Goal: Find specific page/section: Find specific page/section

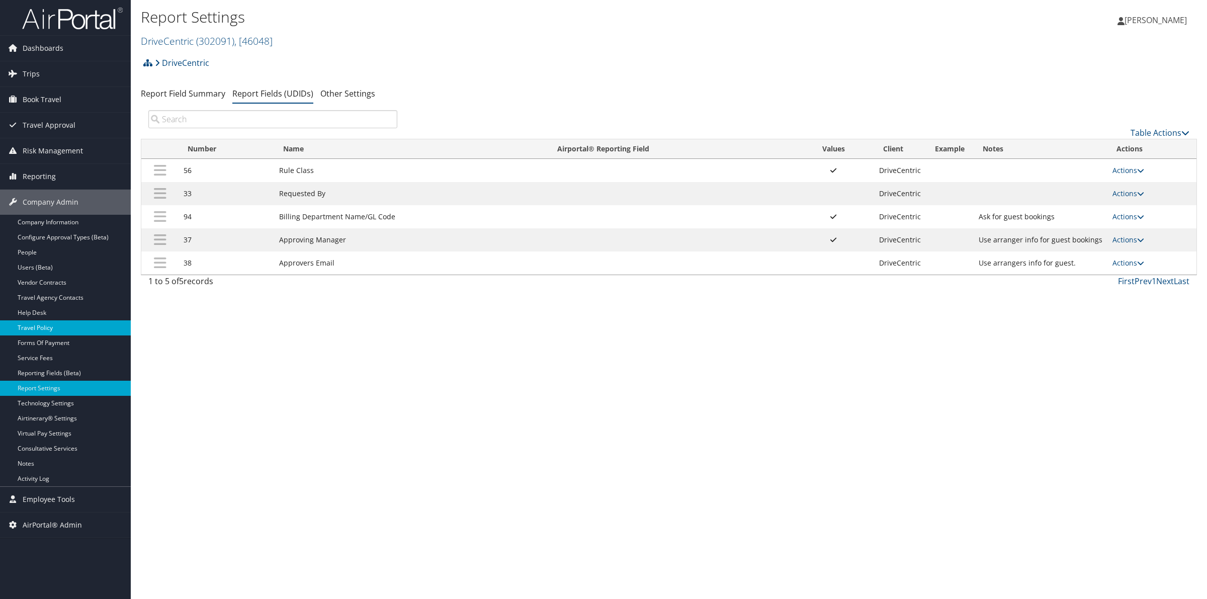
click at [43, 330] on link "Travel Policy" at bounding box center [65, 327] width 131 height 15
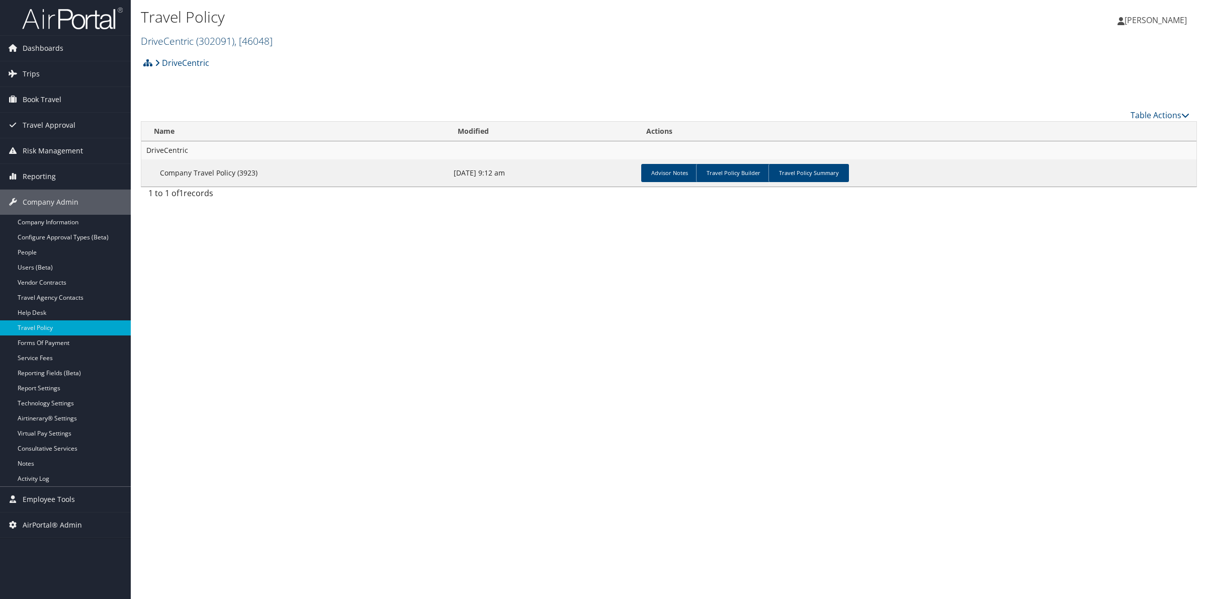
click at [239, 43] on span ", [ 46048 ]" at bounding box center [253, 41] width 38 height 14
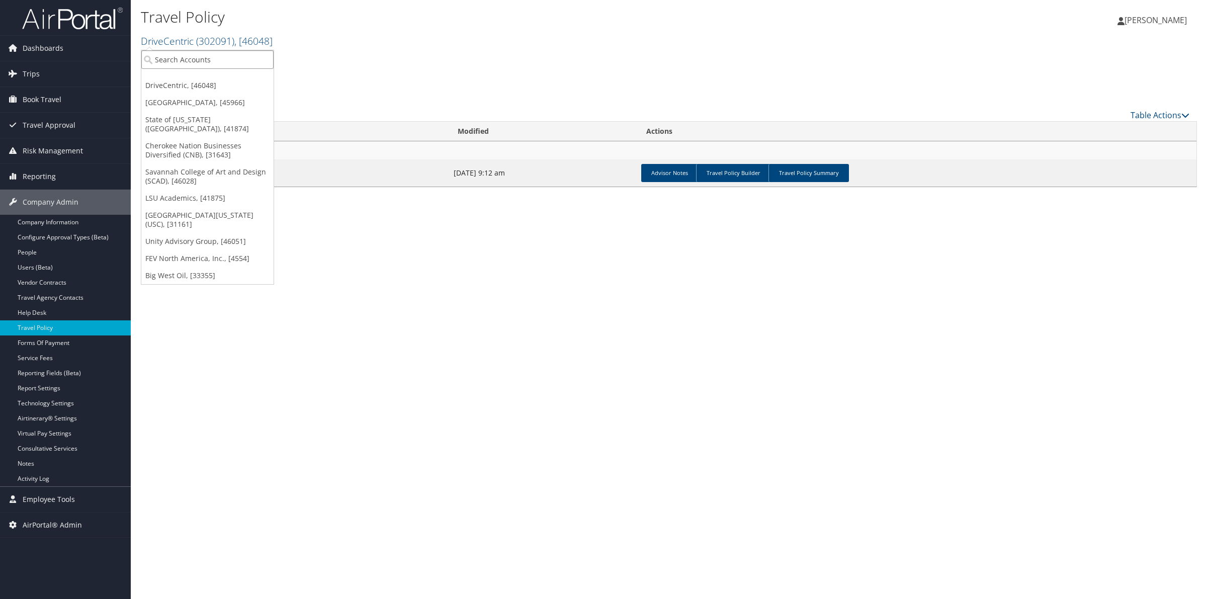
click at [223, 64] on input "search" at bounding box center [207, 59] width 132 height 19
type input "ch gu"
click at [214, 83] on div "Account" at bounding box center [222, 87] width 173 height 9
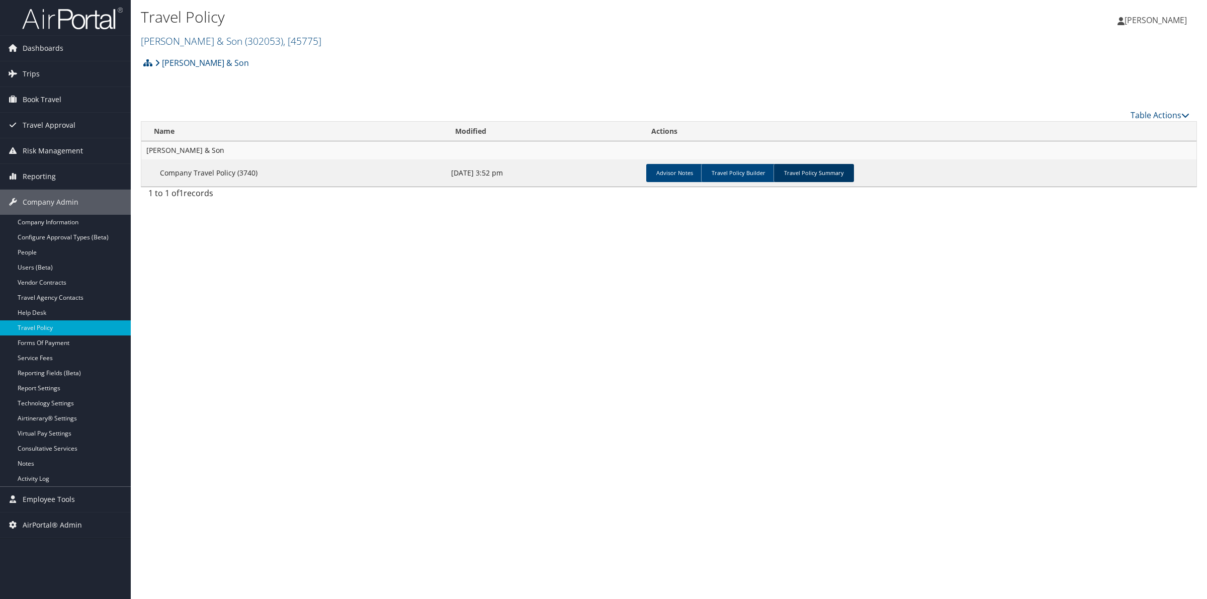
click at [834, 175] on link "Travel Policy Summary" at bounding box center [814, 173] width 80 height 18
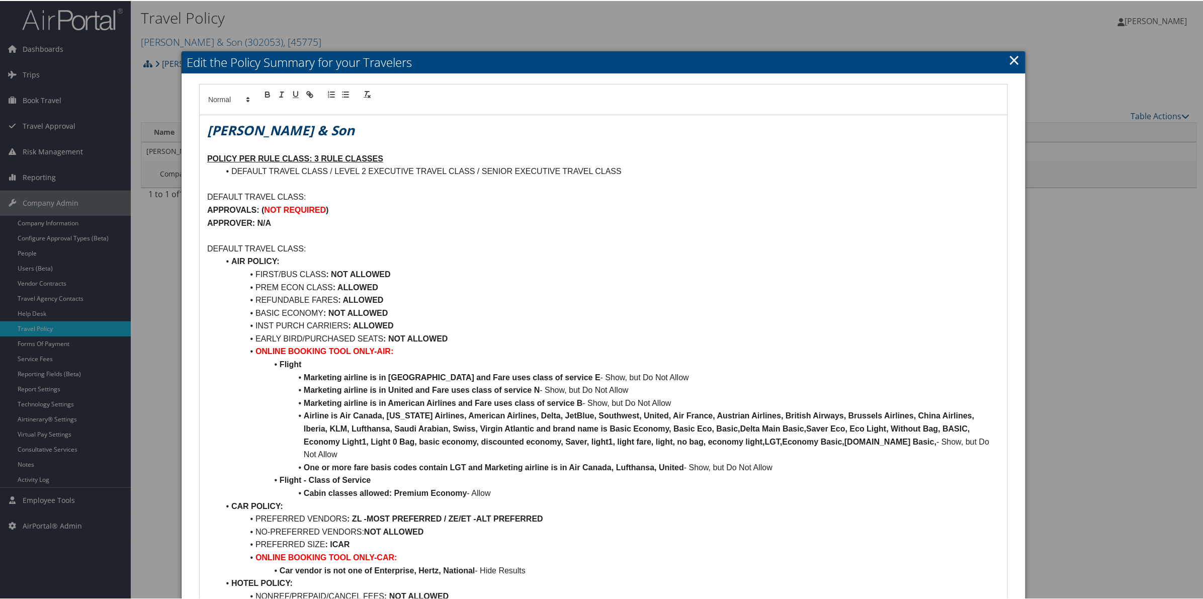
click at [1014, 58] on link "×" at bounding box center [1015, 59] width 12 height 20
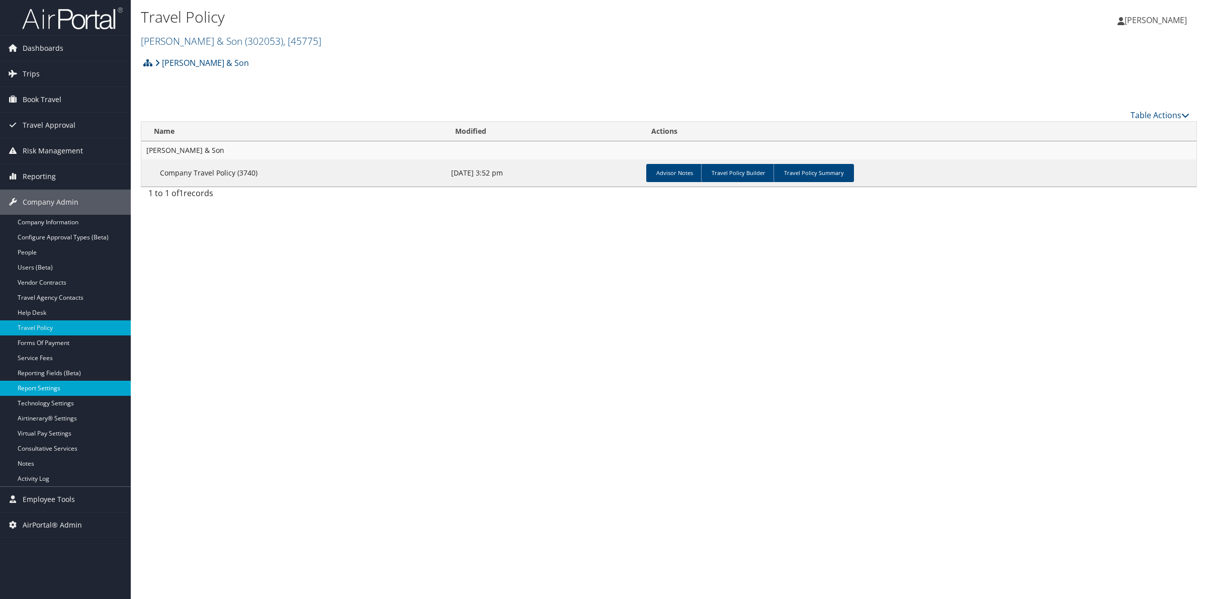
click at [29, 385] on link "Report Settings" at bounding box center [65, 388] width 131 height 15
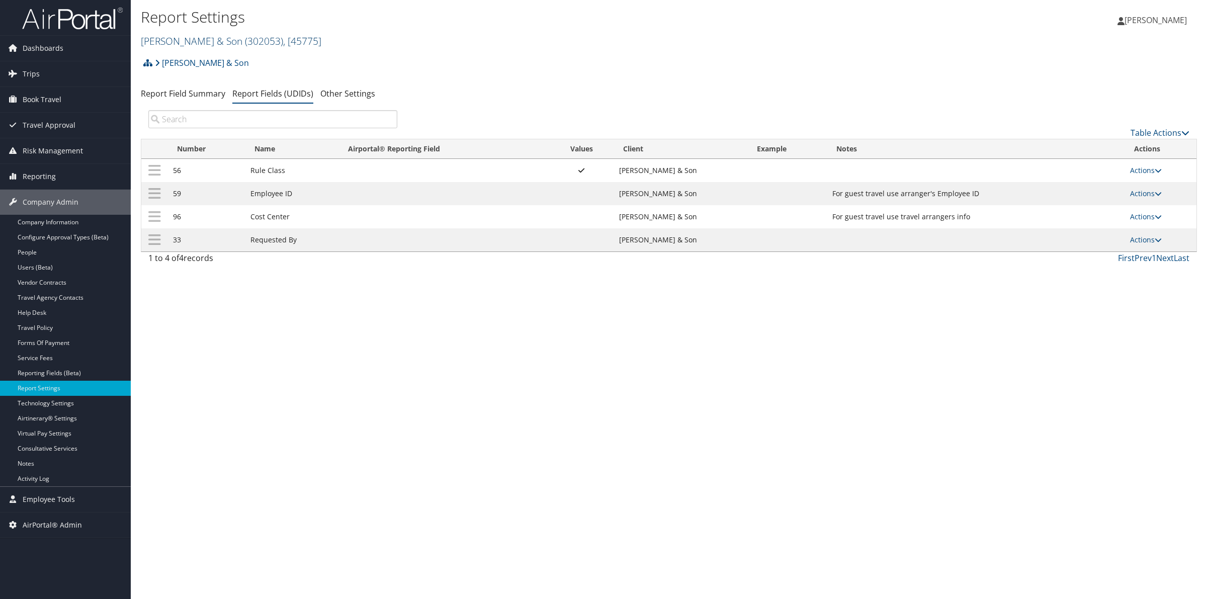
drag, startPoint x: 0, startPoint y: 0, endPoint x: 199, endPoint y: 44, distance: 204.0
click at [199, 44] on link "[PERSON_NAME] & Son ( 302053 ) , [ 45775 ]" at bounding box center [231, 41] width 181 height 14
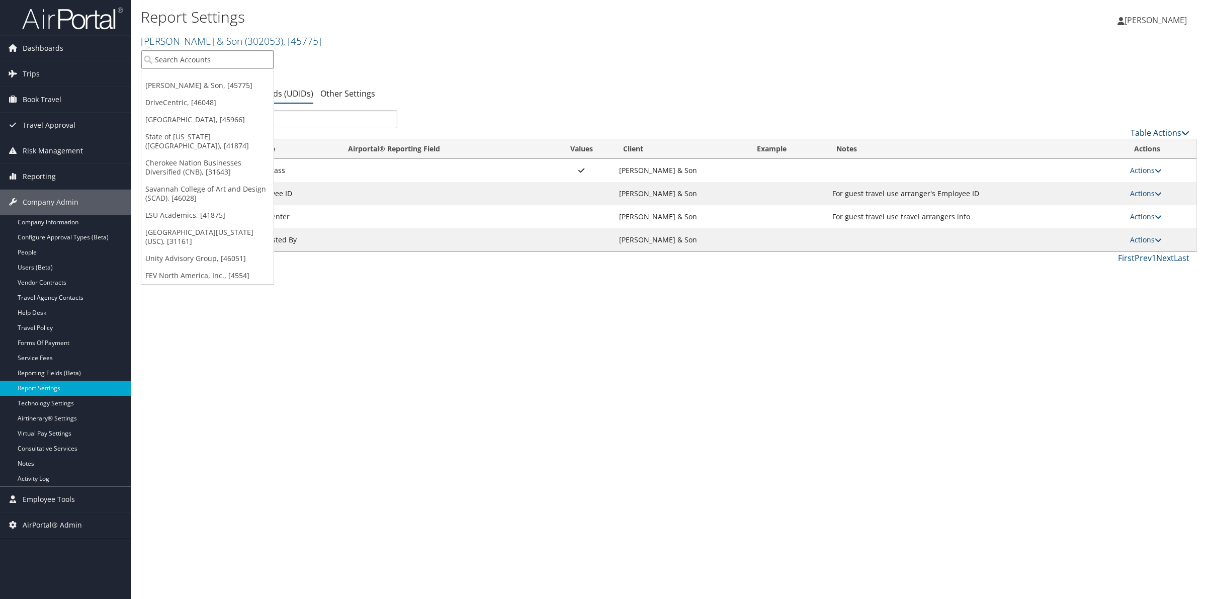
click at [196, 61] on input "search" at bounding box center [207, 59] width 132 height 19
type input "belcan"
click at [190, 85] on div "Account" at bounding box center [243, 87] width 214 height 9
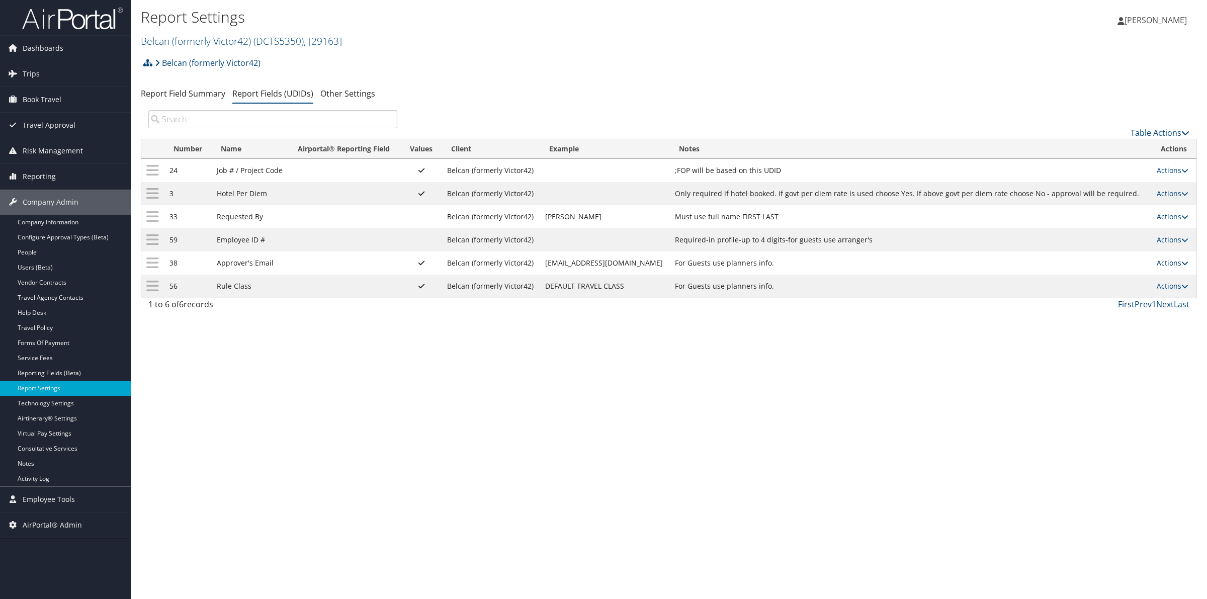
click at [1166, 260] on link "Actions" at bounding box center [1173, 263] width 32 height 10
click at [1120, 280] on link "Update Report Field Values" at bounding box center [1132, 278] width 109 height 17
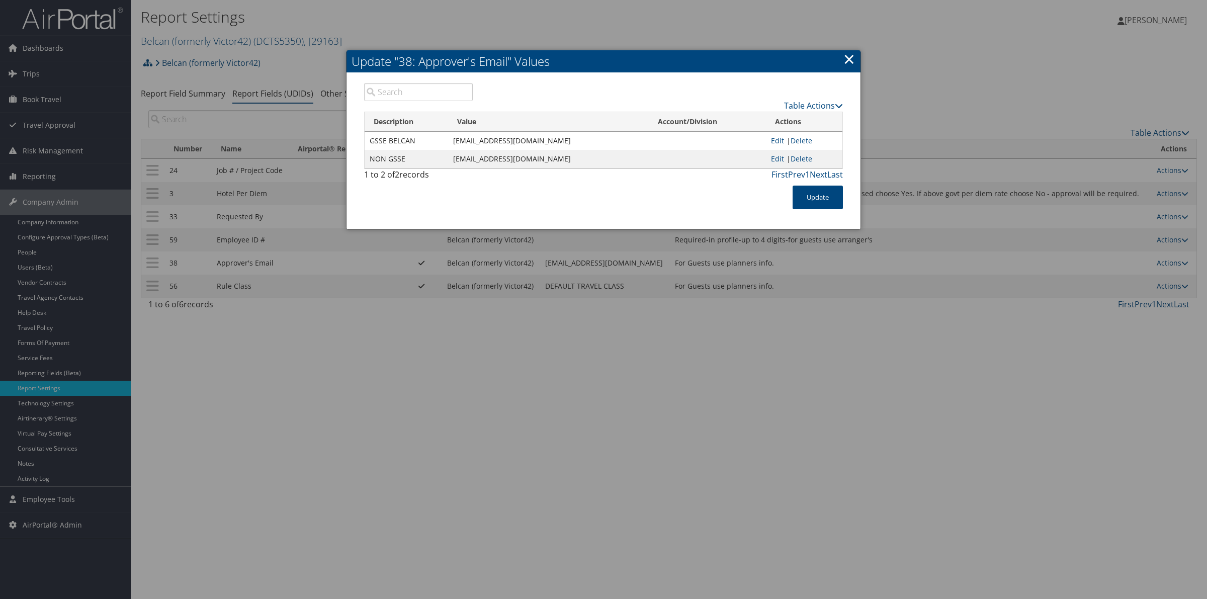
click at [844, 56] on link "×" at bounding box center [850, 59] width 12 height 20
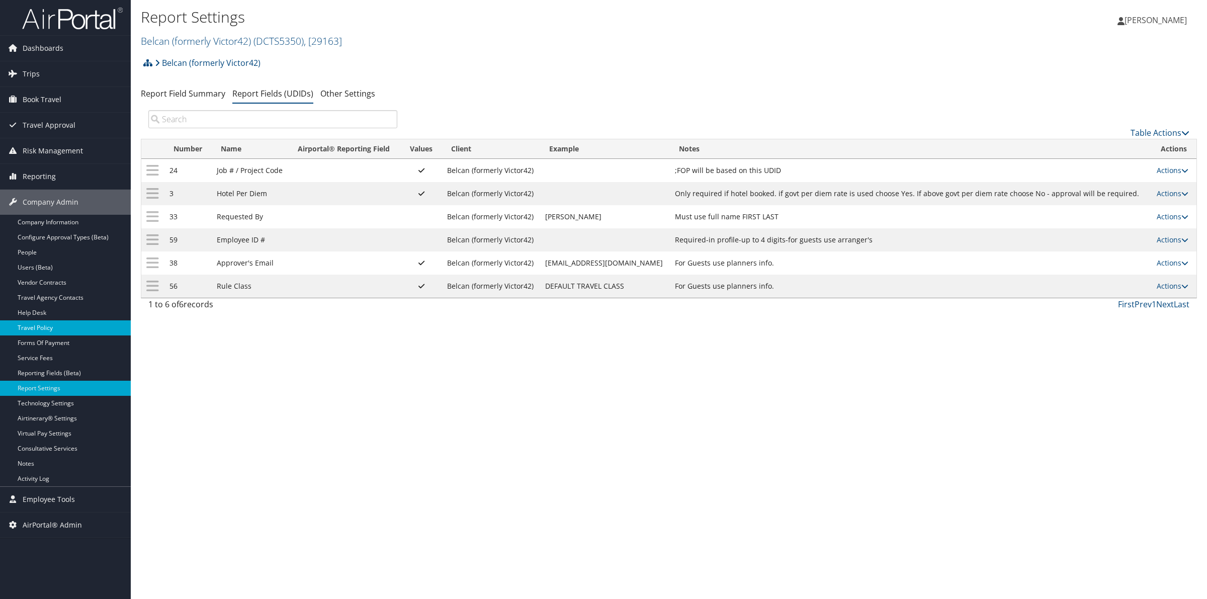
click at [44, 325] on link "Travel Policy" at bounding box center [65, 327] width 131 height 15
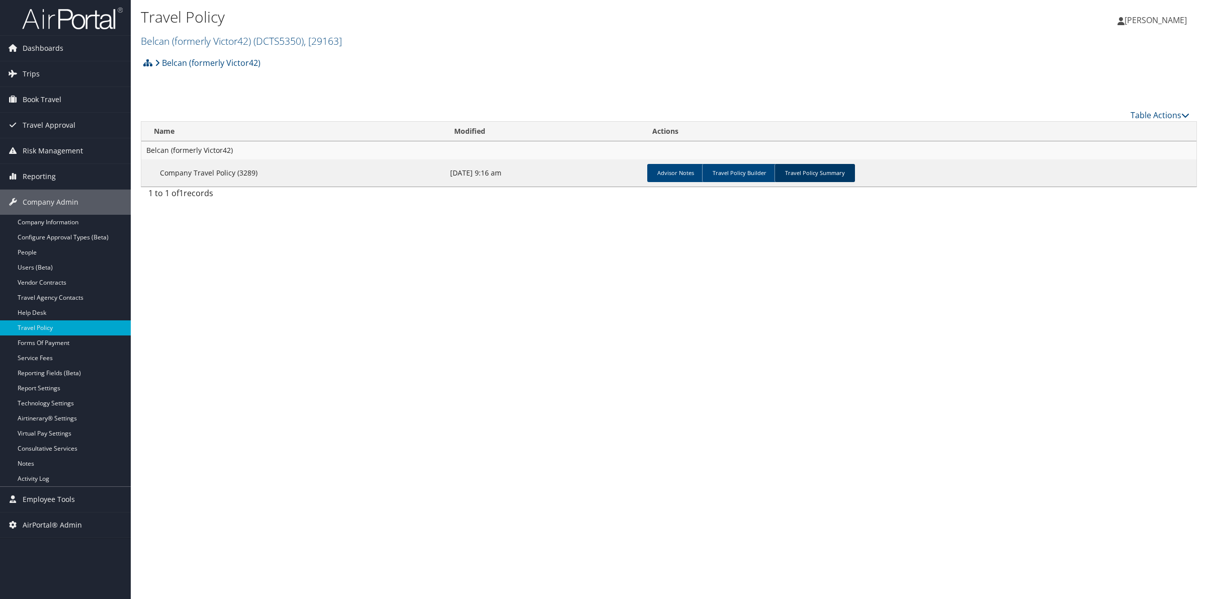
click at [824, 175] on link "Travel Policy Summary" at bounding box center [815, 173] width 80 height 18
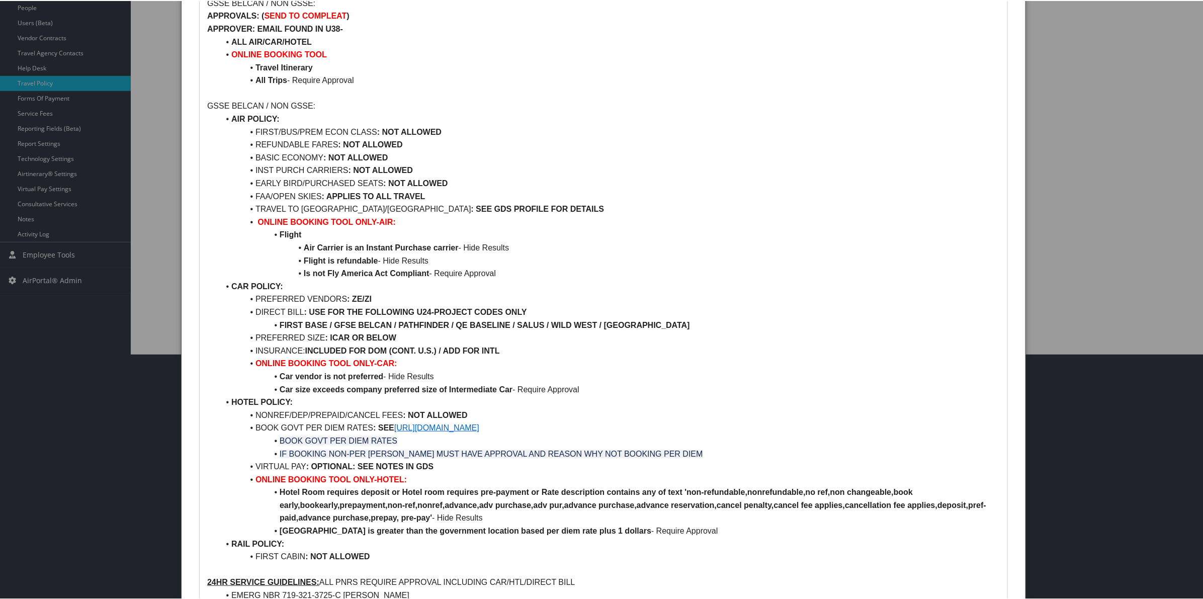
scroll to position [434, 0]
